Goal: Task Accomplishment & Management: Use online tool/utility

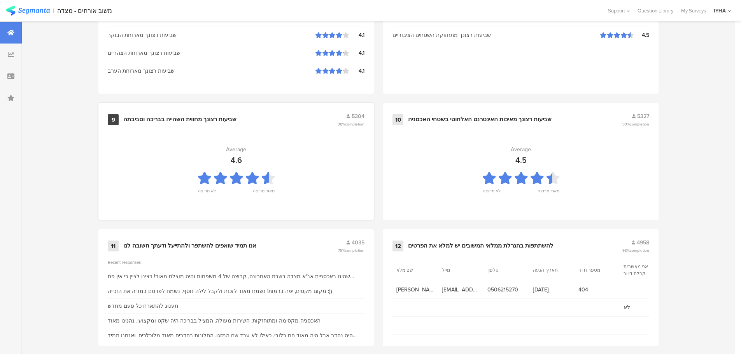
scroll to position [787, 0]
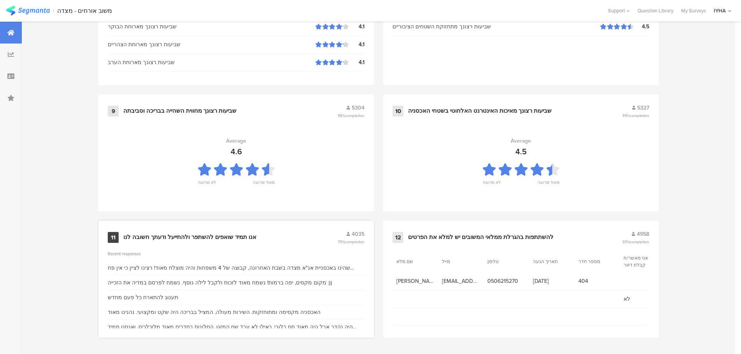
click at [238, 234] on div "אנו תמיד שואפים להשתפר ולהתייעל ודעתך חשובה לנו" at bounding box center [189, 238] width 133 height 8
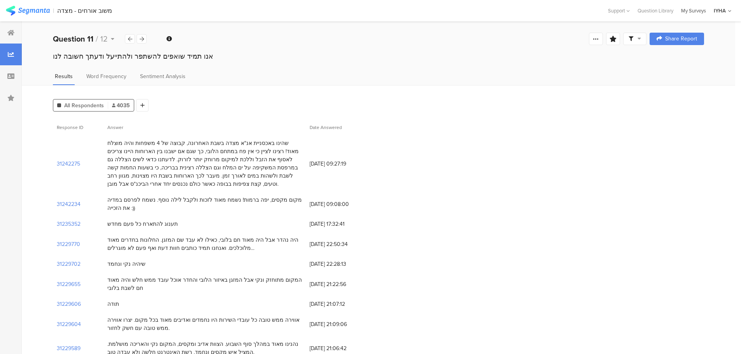
click at [695, 9] on div "My Surveys" at bounding box center [693, 10] width 33 height 7
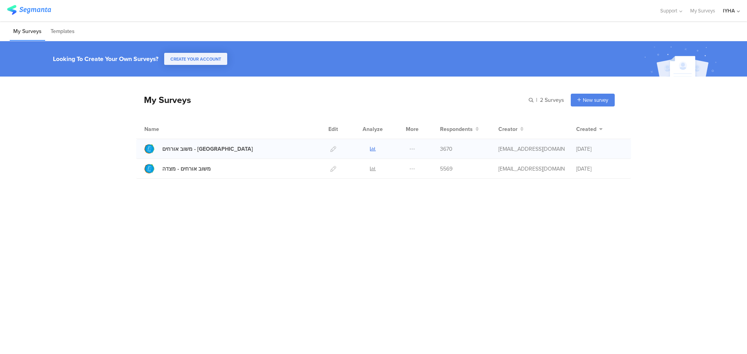
click at [372, 149] on icon at bounding box center [373, 149] width 6 height 6
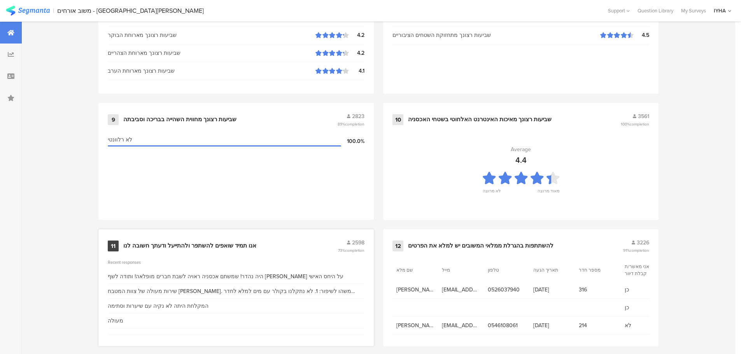
scroll to position [787, 0]
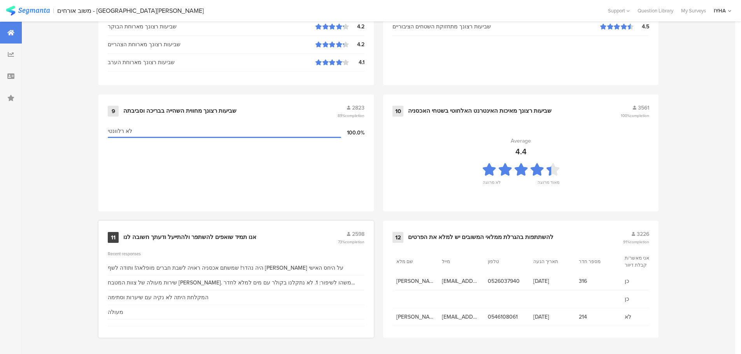
click at [209, 238] on div "אנו תמיד שואפים להשתפר ולהתייעל ודעתך חשובה לנו" at bounding box center [189, 238] width 133 height 8
